Goal: Navigation & Orientation: Find specific page/section

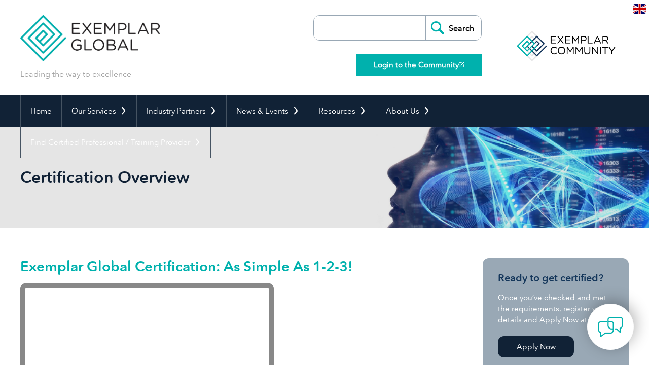
click at [405, 66] on link "Login to the Community" at bounding box center [419, 64] width 125 height 21
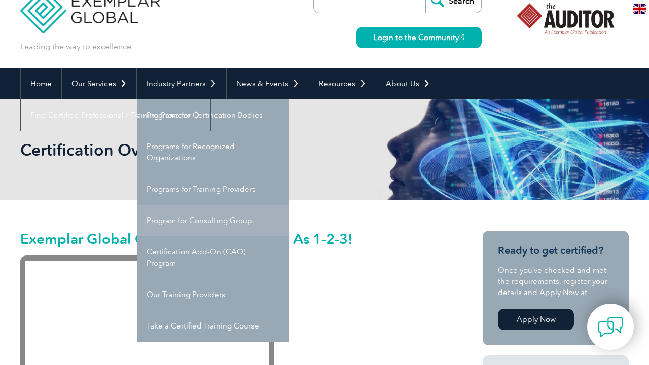
scroll to position [27, 0]
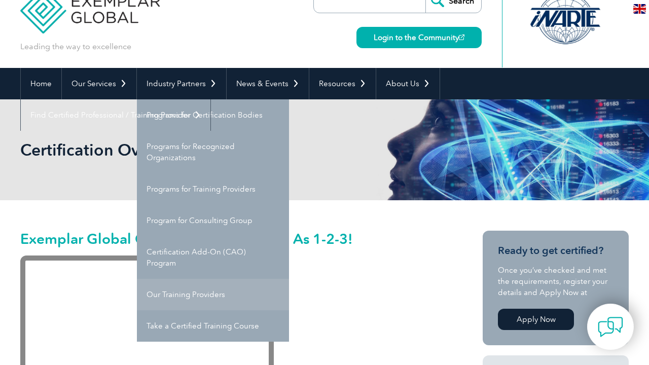
click at [204, 295] on link "Our Training Providers" at bounding box center [213, 294] width 152 height 31
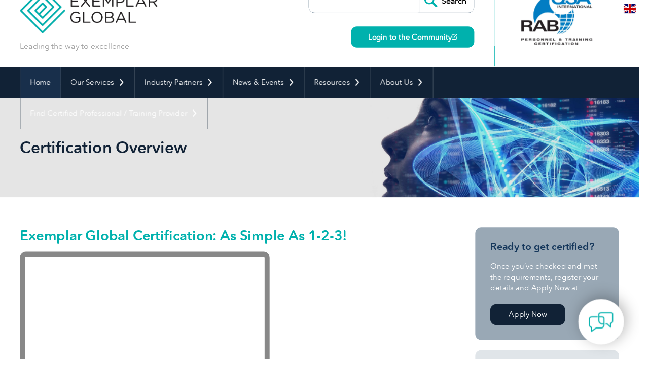
click at [43, 81] on link "Home" at bounding box center [41, 83] width 41 height 31
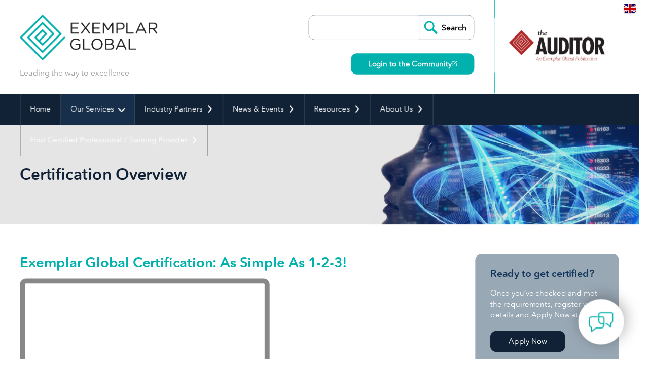
scroll to position [0, 0]
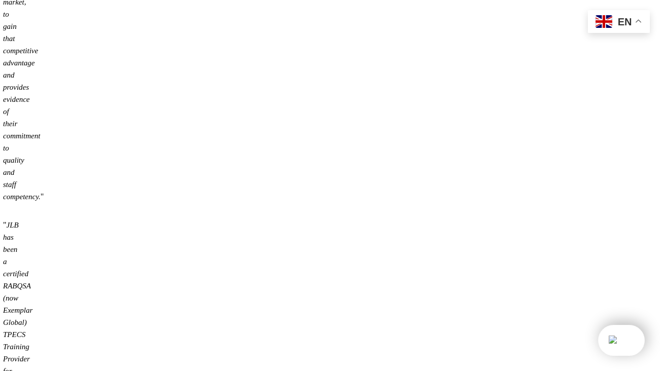
scroll to position [12348, 1]
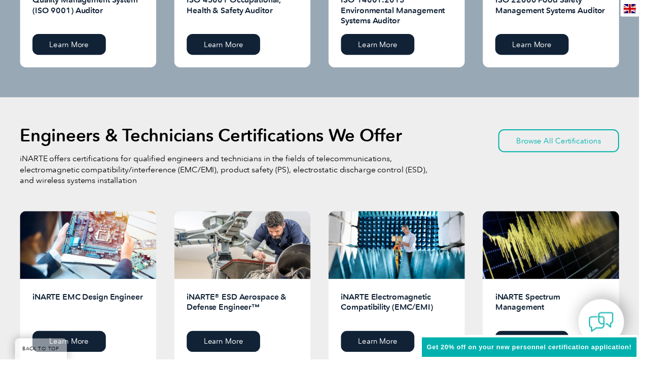
scroll to position [1468, 0]
